Goal: Book appointment/travel/reservation

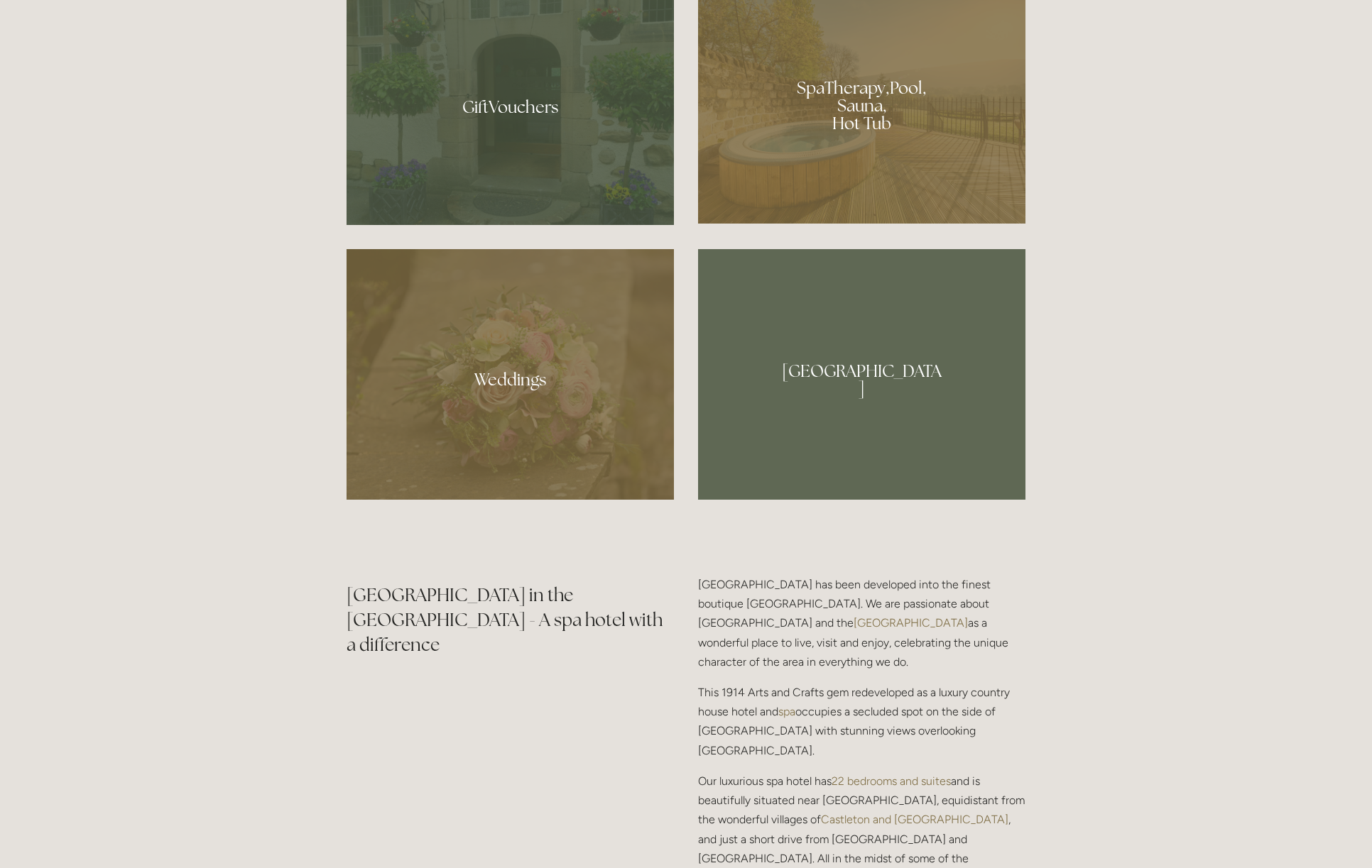
scroll to position [1436, 0]
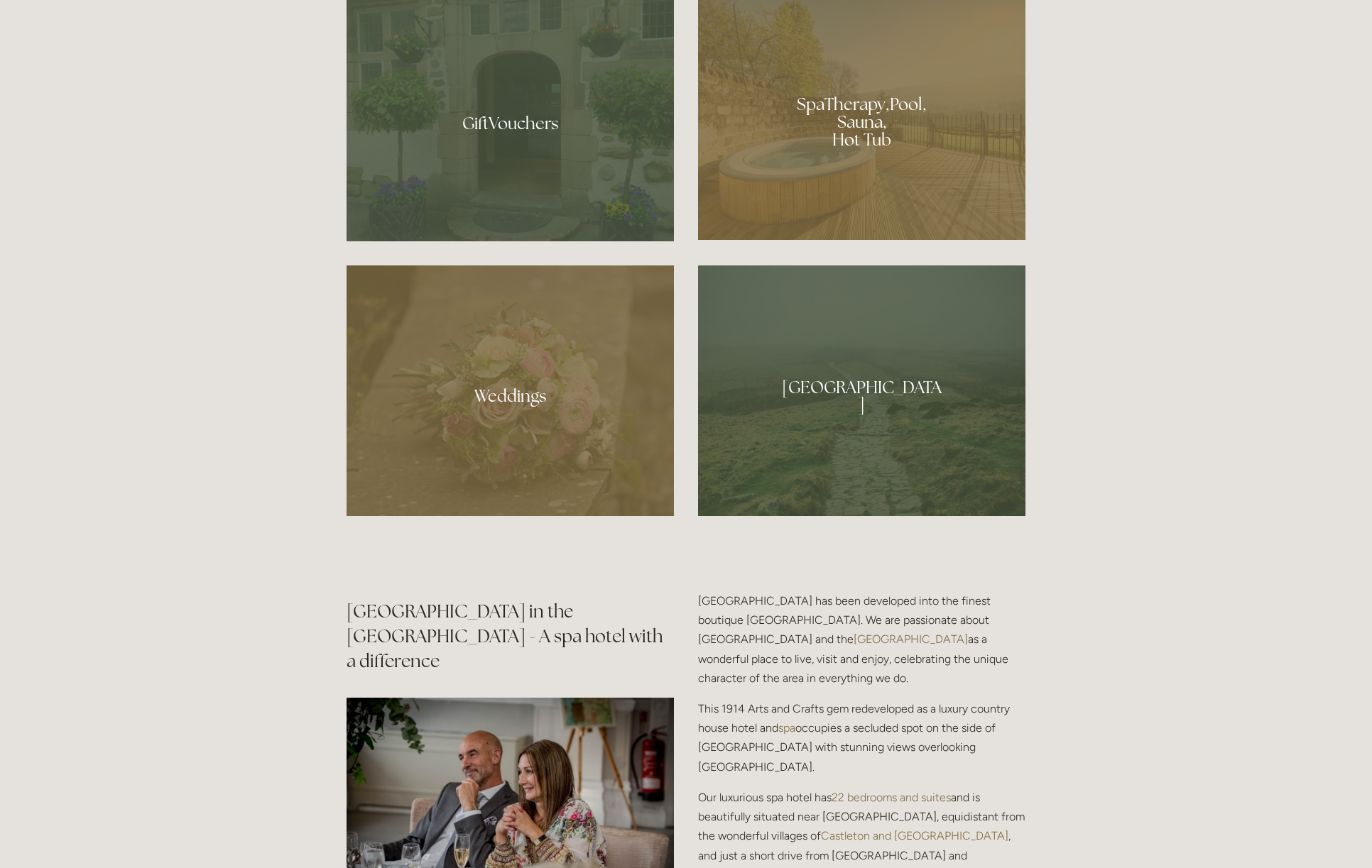
click at [909, 144] on div at bounding box center [861, 117] width 327 height 246
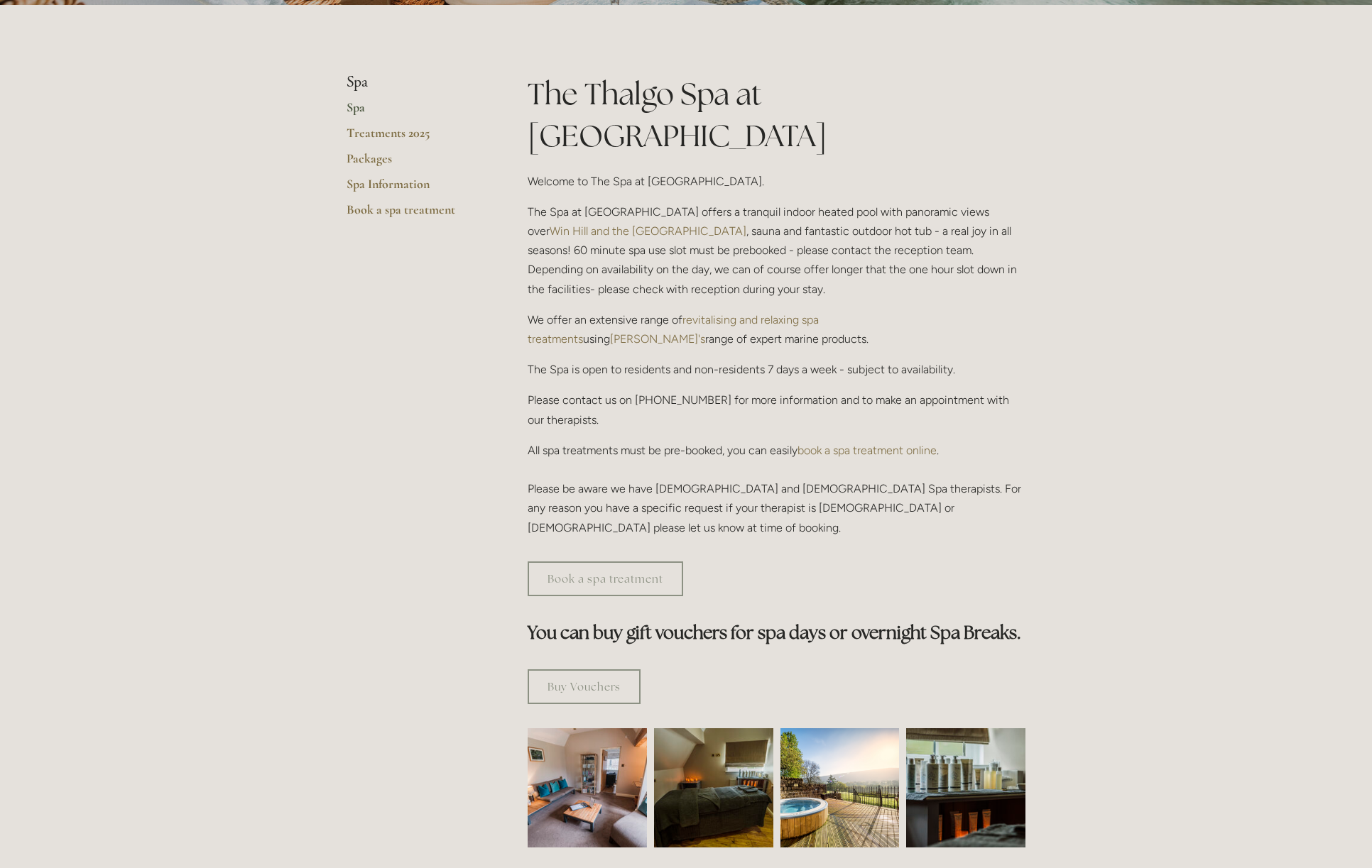
scroll to position [296, 0]
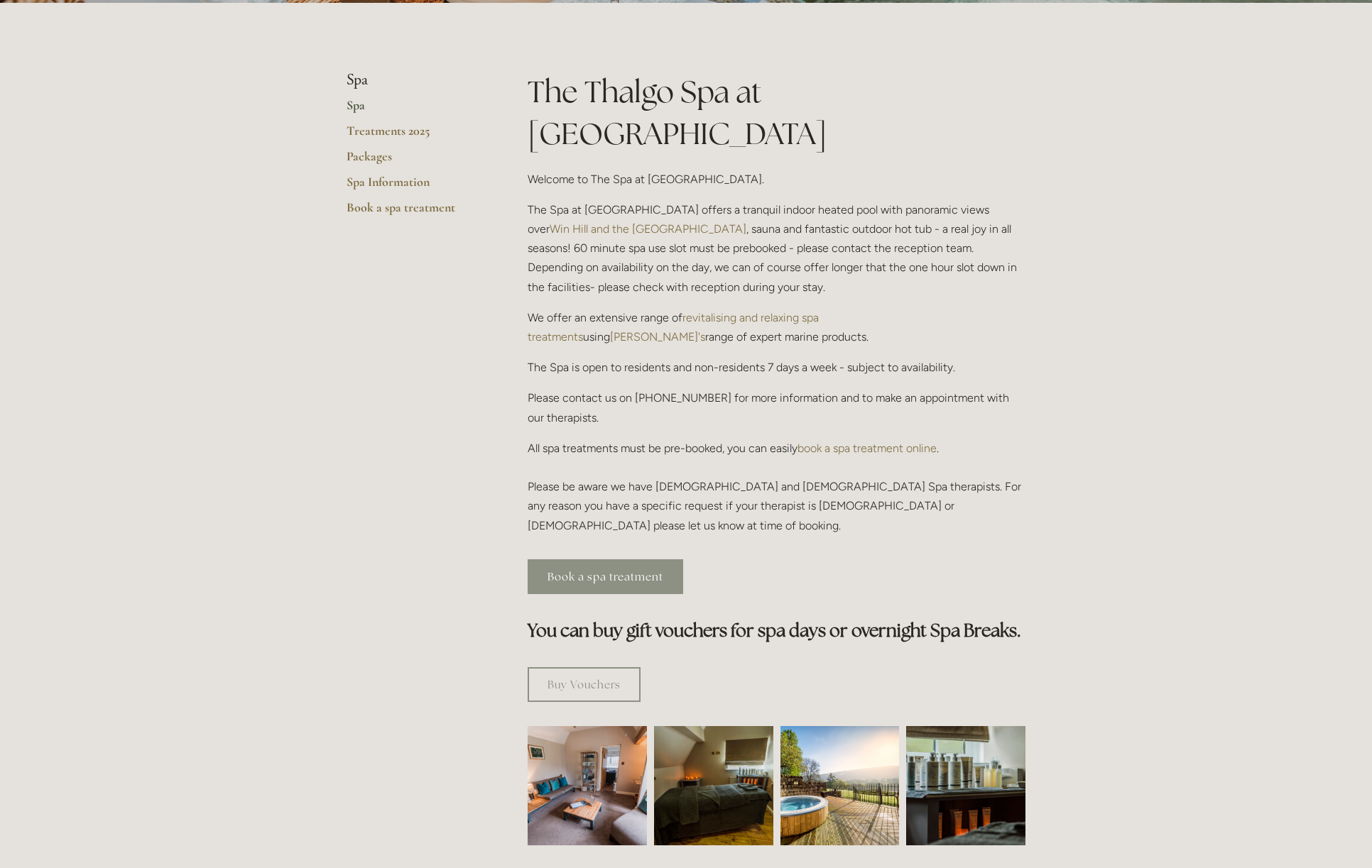
click at [639, 559] on link "Book a spa treatment" at bounding box center [605, 577] width 155 height 35
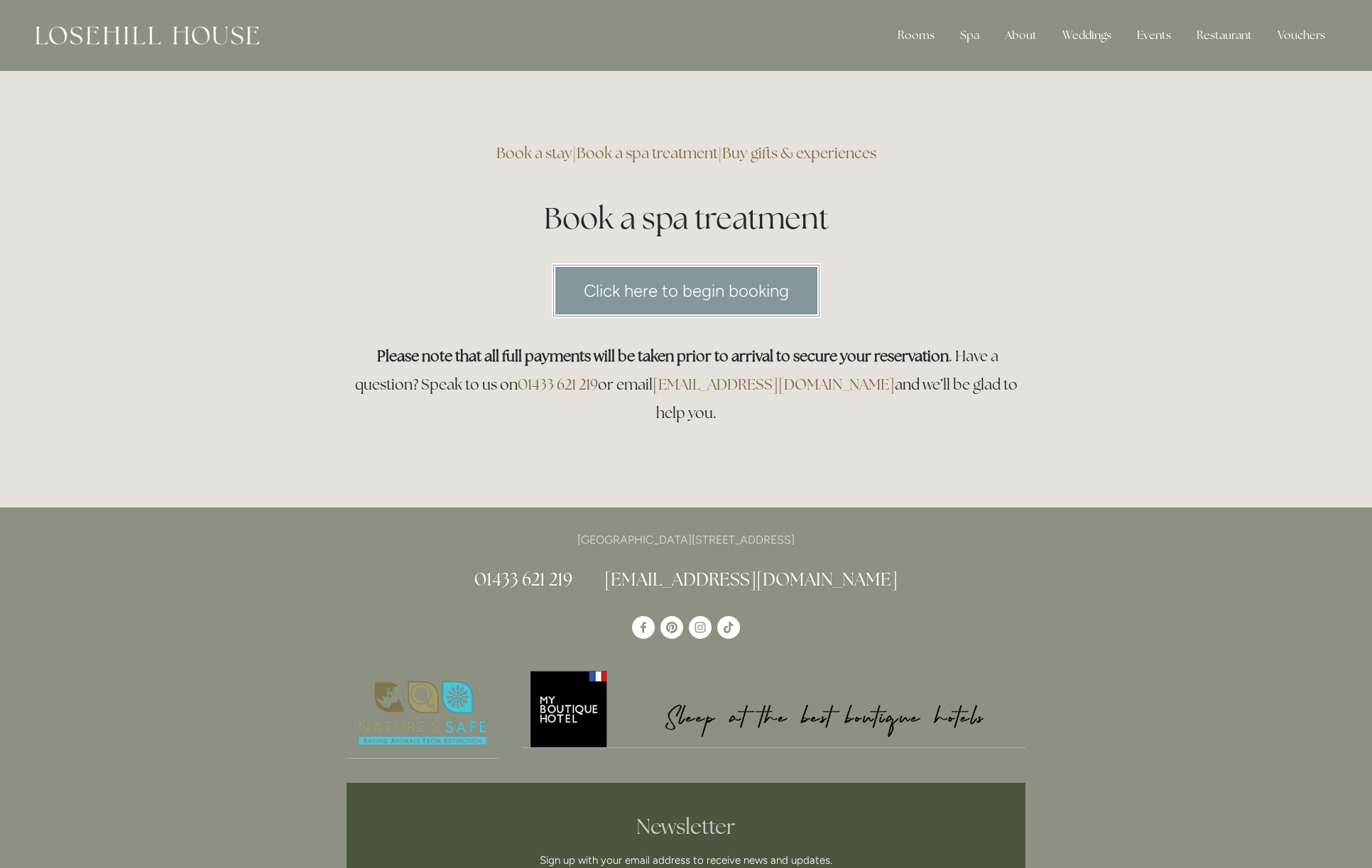
click at [687, 285] on link "Click here to begin booking" at bounding box center [686, 291] width 269 height 55
click at [649, 152] on link "Book a spa treatment" at bounding box center [647, 152] width 141 height 19
click at [797, 152] on link "Buy gifts & experiences" at bounding box center [799, 152] width 154 height 19
click at [658, 151] on link "Book a spa treatment" at bounding box center [647, 152] width 141 height 19
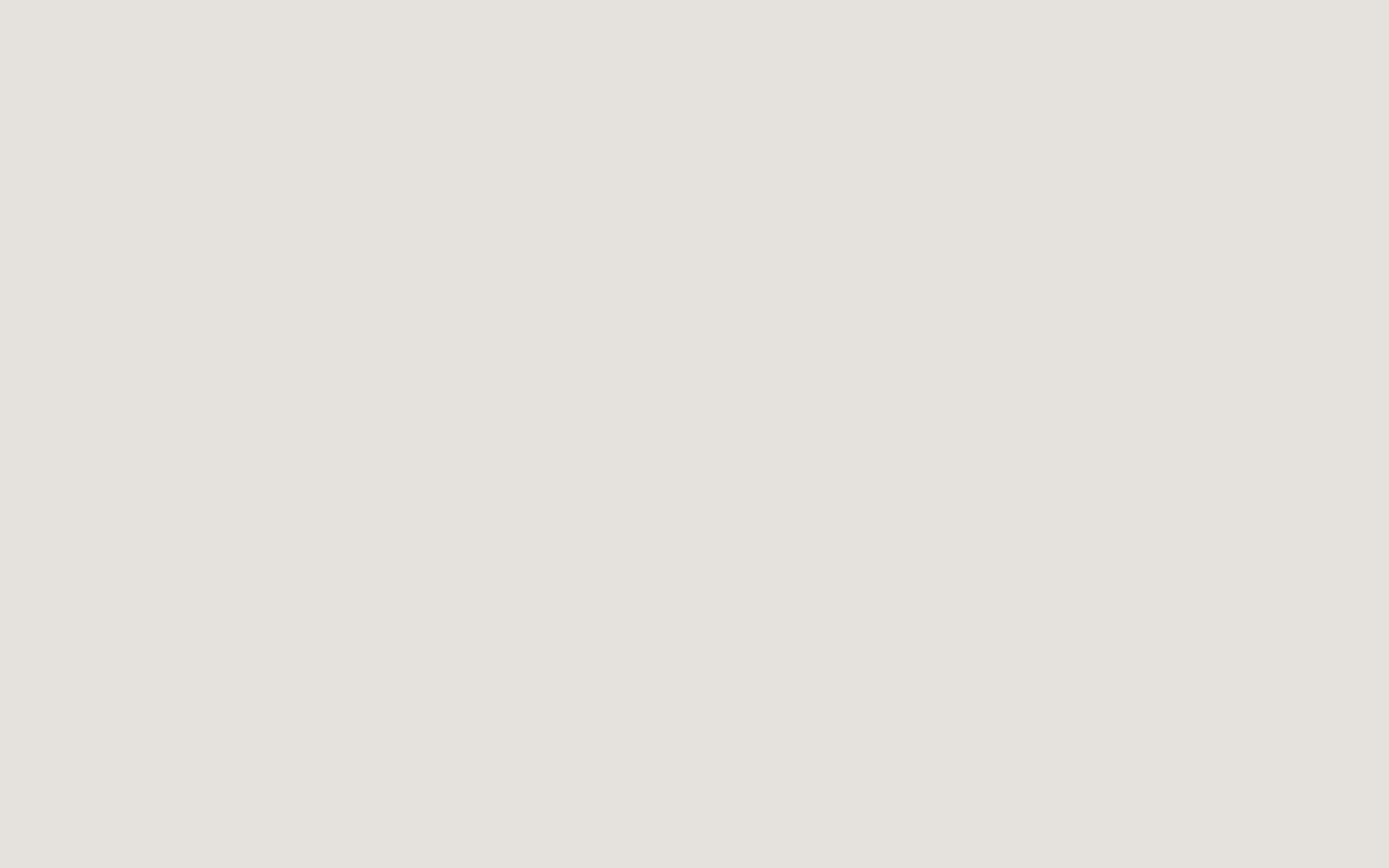
scroll to position [836, 0]
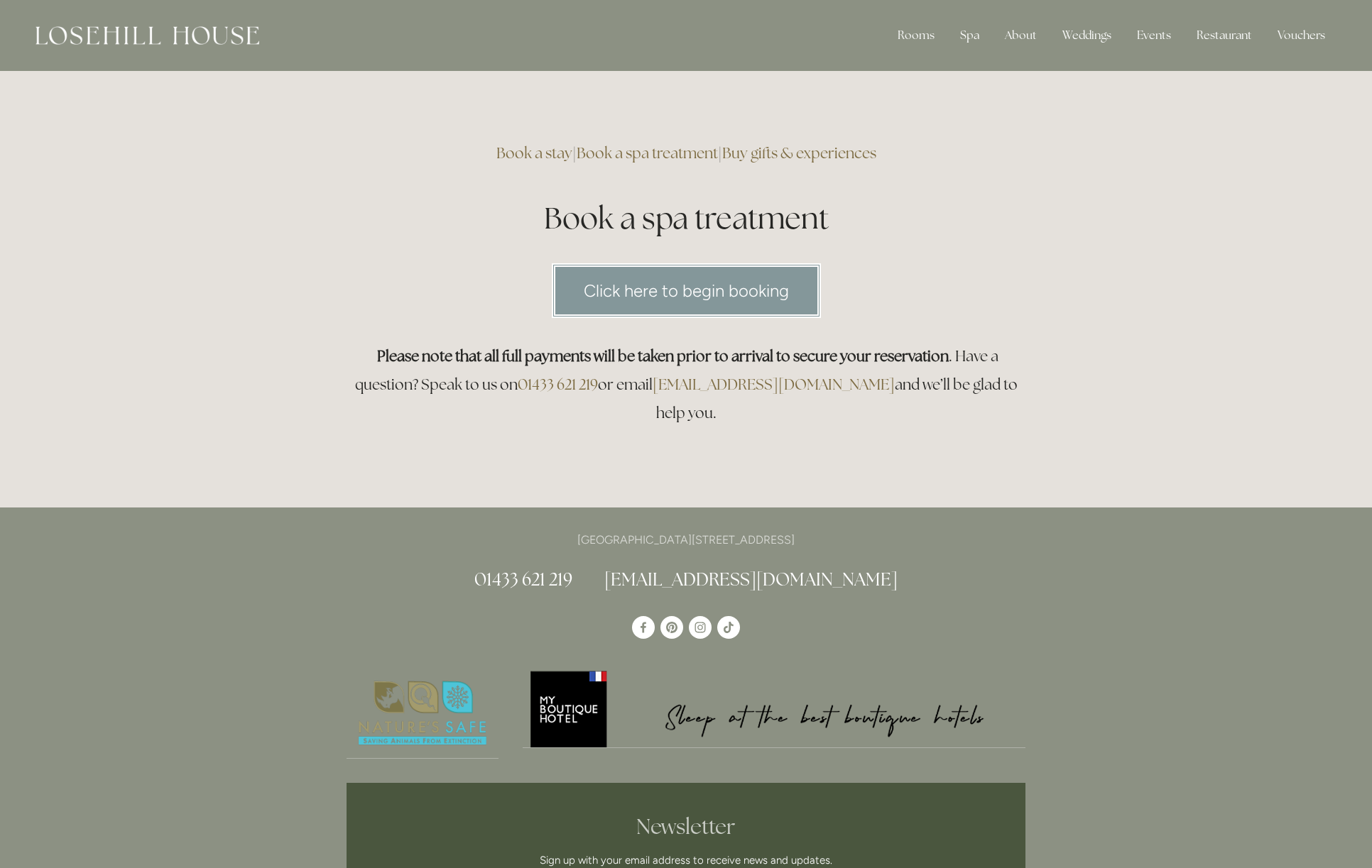
click at [697, 296] on link "Click here to begin booking" at bounding box center [686, 291] width 269 height 55
